Goal: Use online tool/utility: Utilize a website feature to perform a specific function

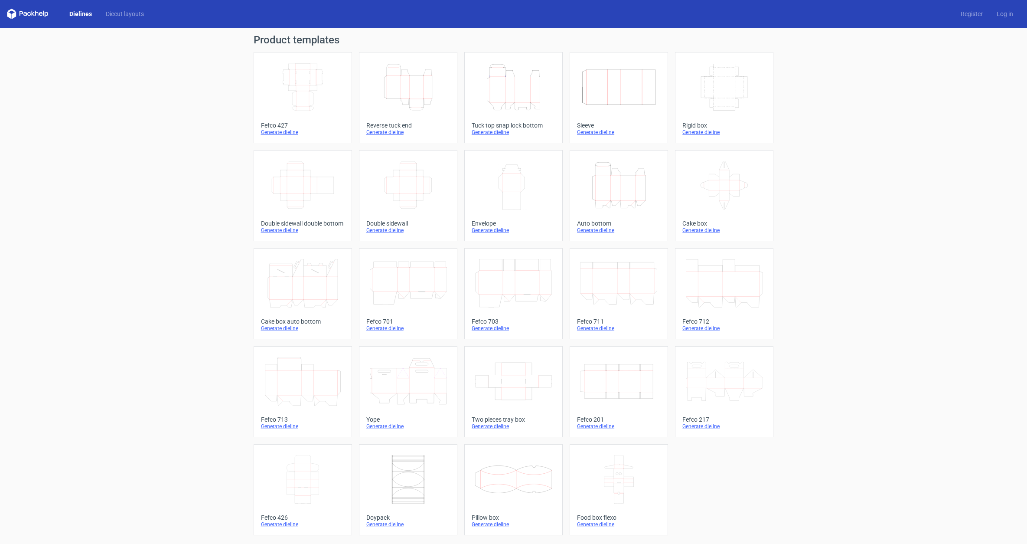
click at [520, 88] on icon "Height Depth Width" at bounding box center [513, 87] width 77 height 49
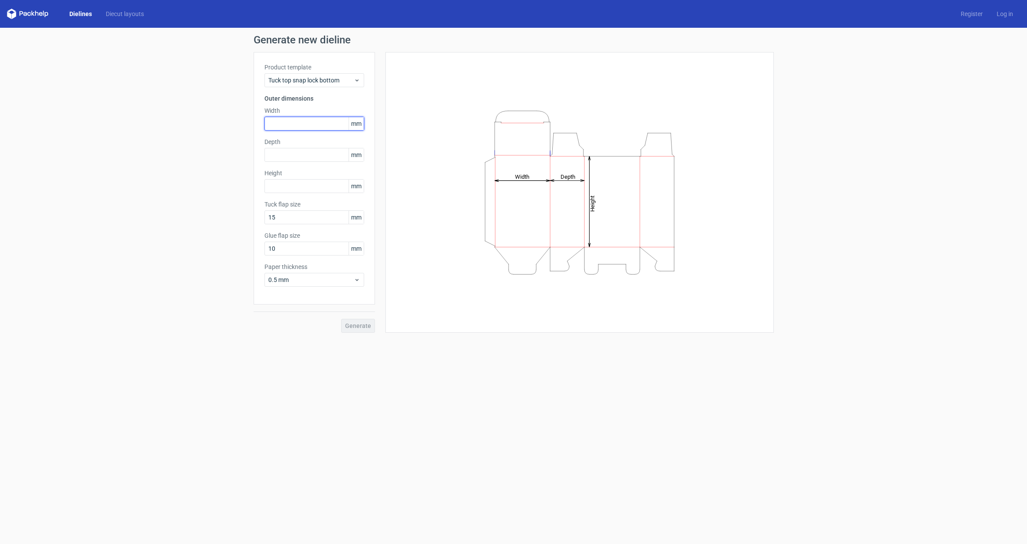
click at [319, 122] on input "text" at bounding box center [315, 124] width 100 height 14
click at [369, 88] on div "Product template Tuck top snap lock bottom Outer dimensions Width 15 mm Value m…" at bounding box center [314, 185] width 121 height 267
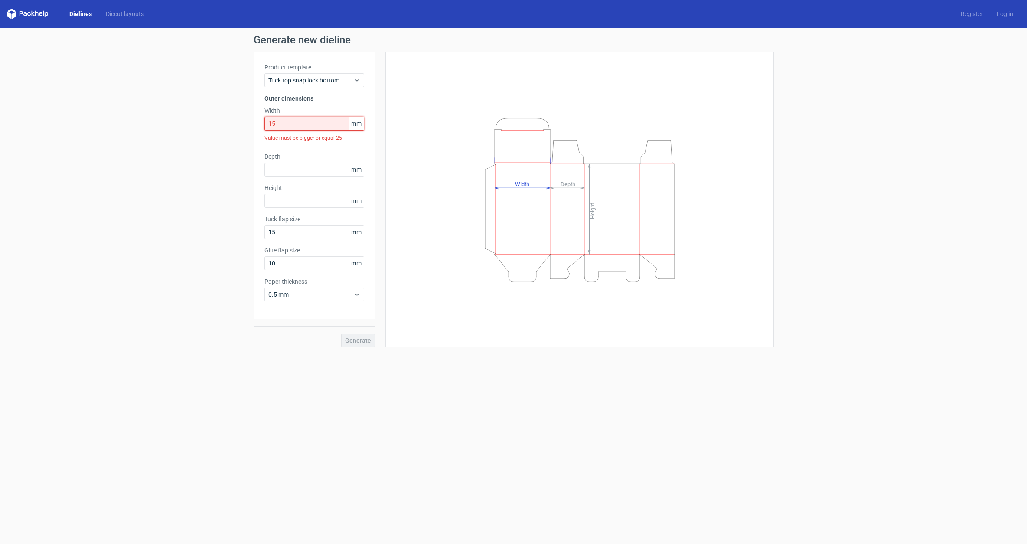
click at [327, 124] on input "15" at bounding box center [315, 124] width 100 height 14
type input "150"
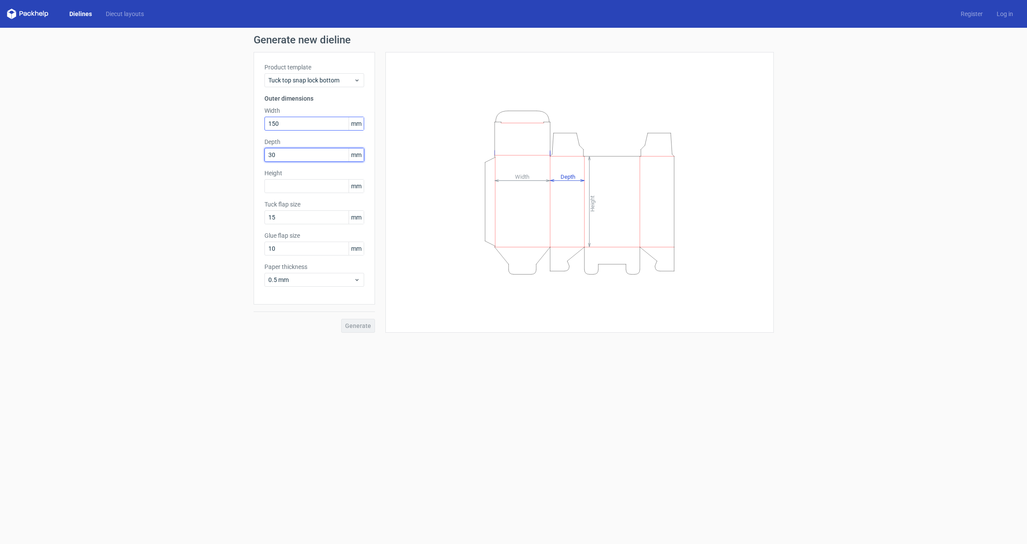
type input "300"
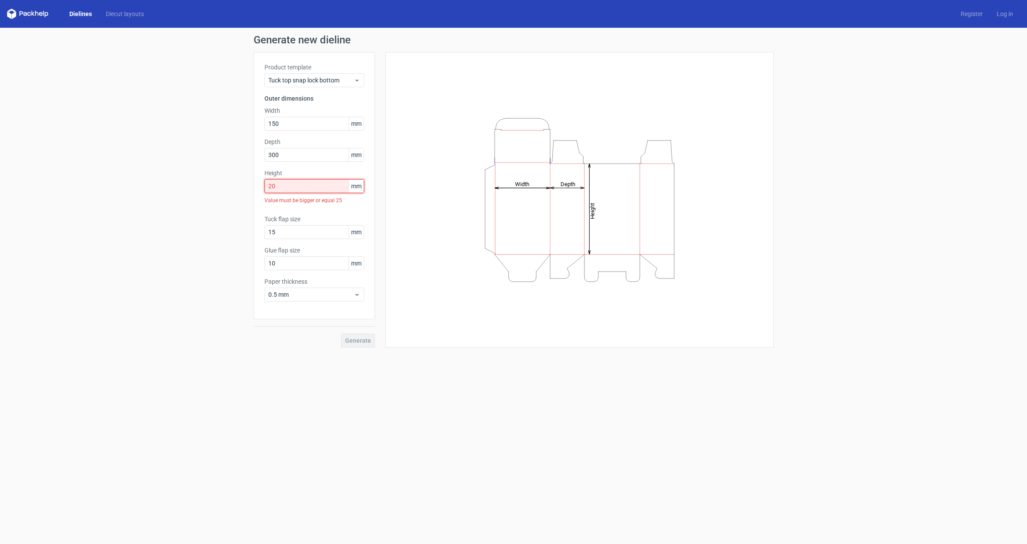
drag, startPoint x: 315, startPoint y: 190, endPoint x: 220, endPoint y: 188, distance: 94.6
click at [220, 188] on div "Generate new dieline Product template Tuck top snap lock bottom Outer dimension…" at bounding box center [513, 191] width 1027 height 327
type input "25"
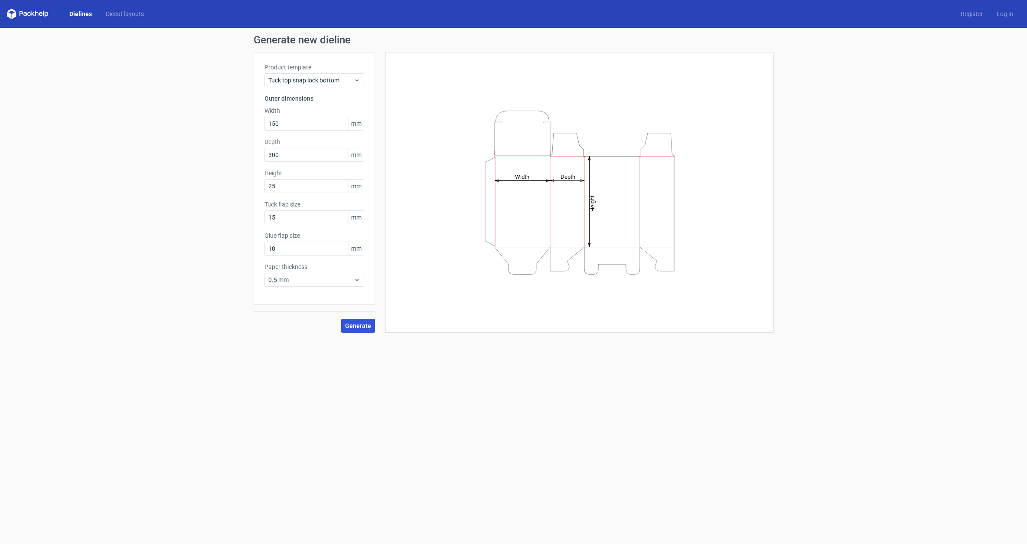
click at [357, 325] on span "Generate" at bounding box center [358, 326] width 26 height 6
